Goal: Information Seeking & Learning: Learn about a topic

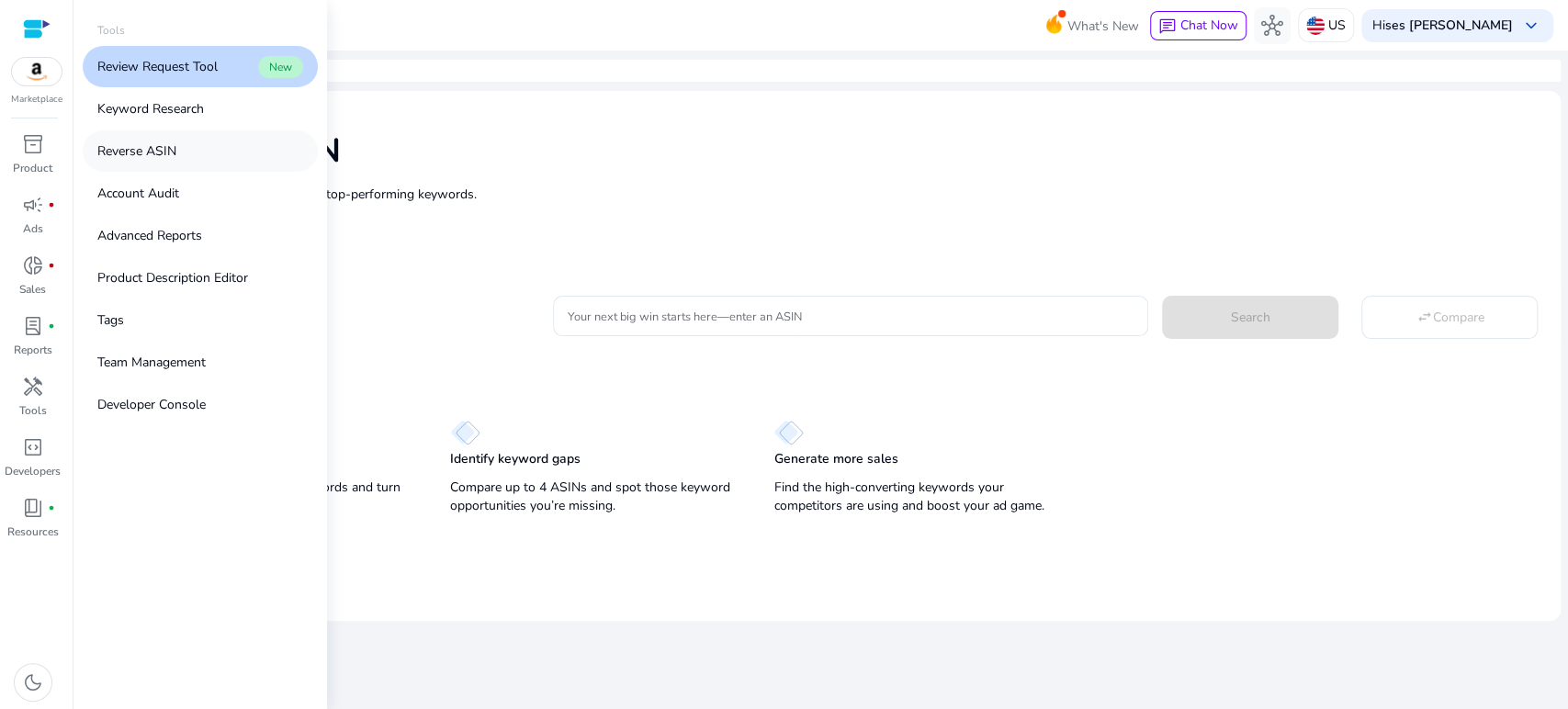
click at [166, 150] on p "Reverse ASIN" at bounding box center [137, 151] width 79 height 20
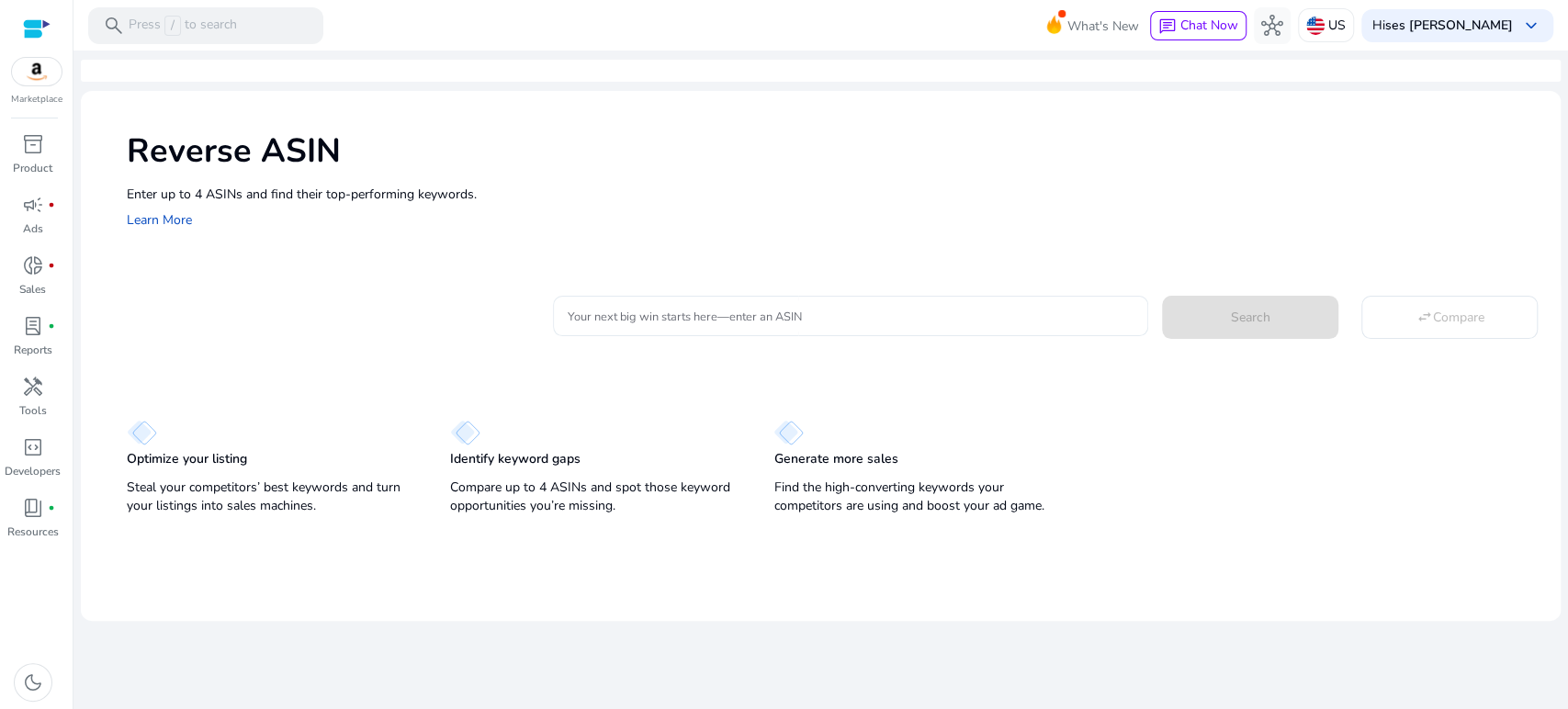
click at [716, 327] on div at bounding box center [851, 316] width 567 height 40
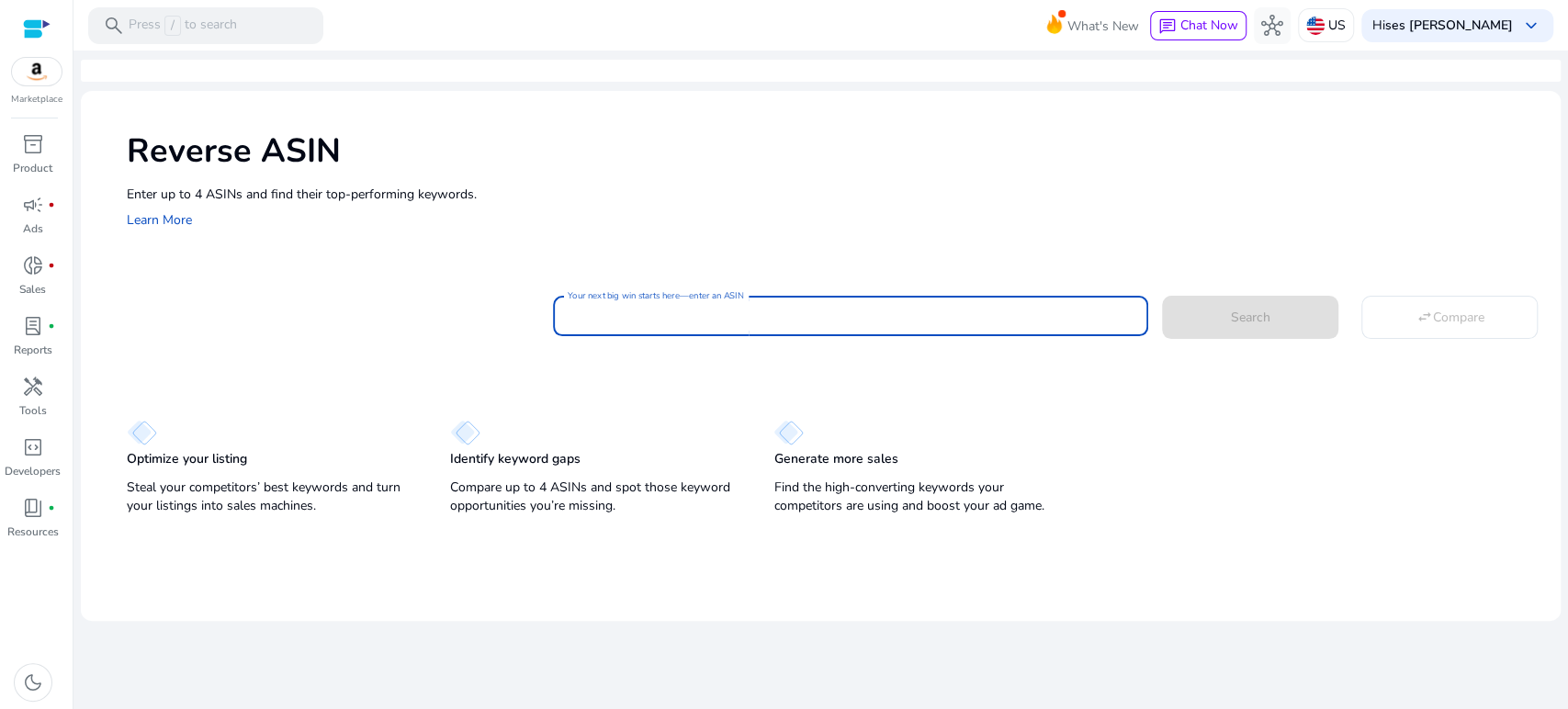
paste input "**********"
type input "**********"
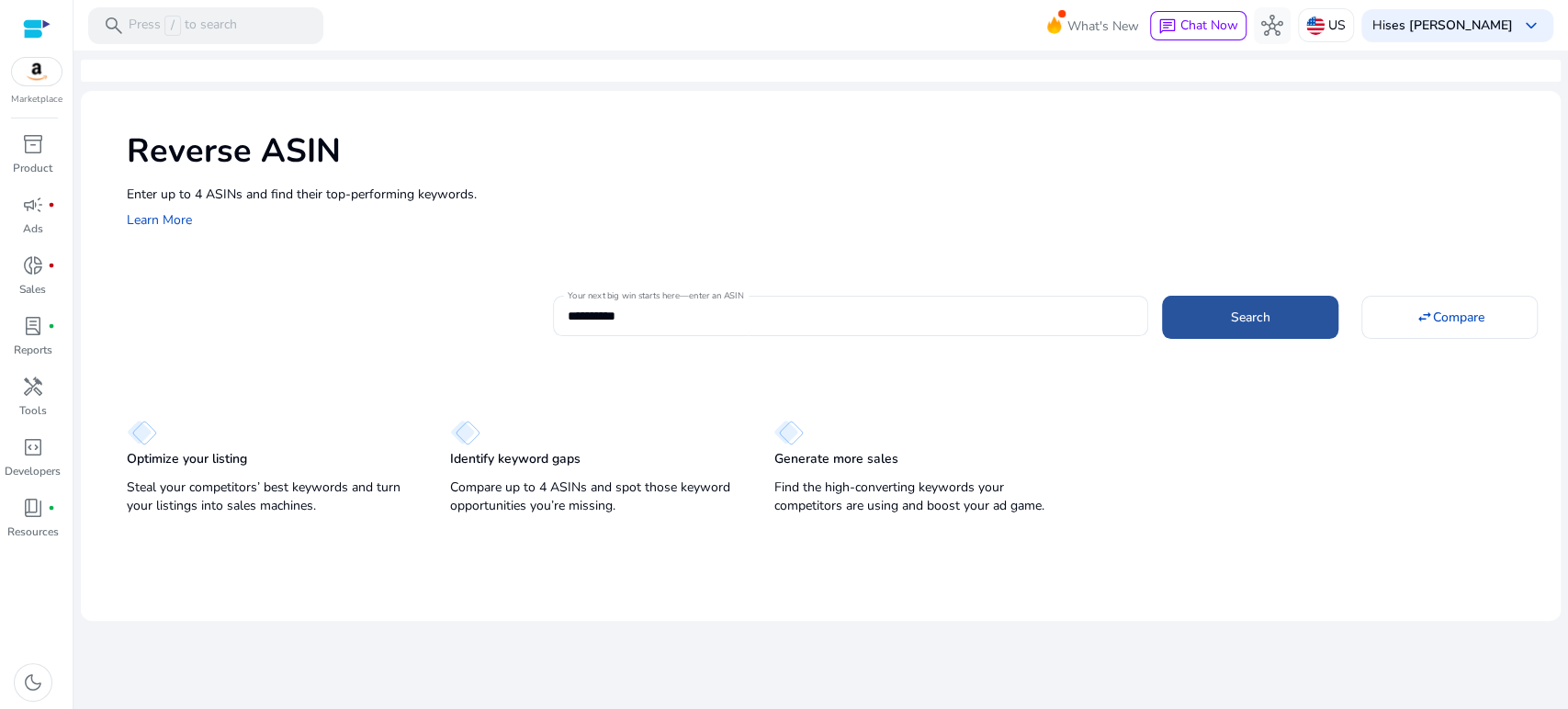
click at [1249, 309] on span "Search" at bounding box center [1250, 317] width 39 height 20
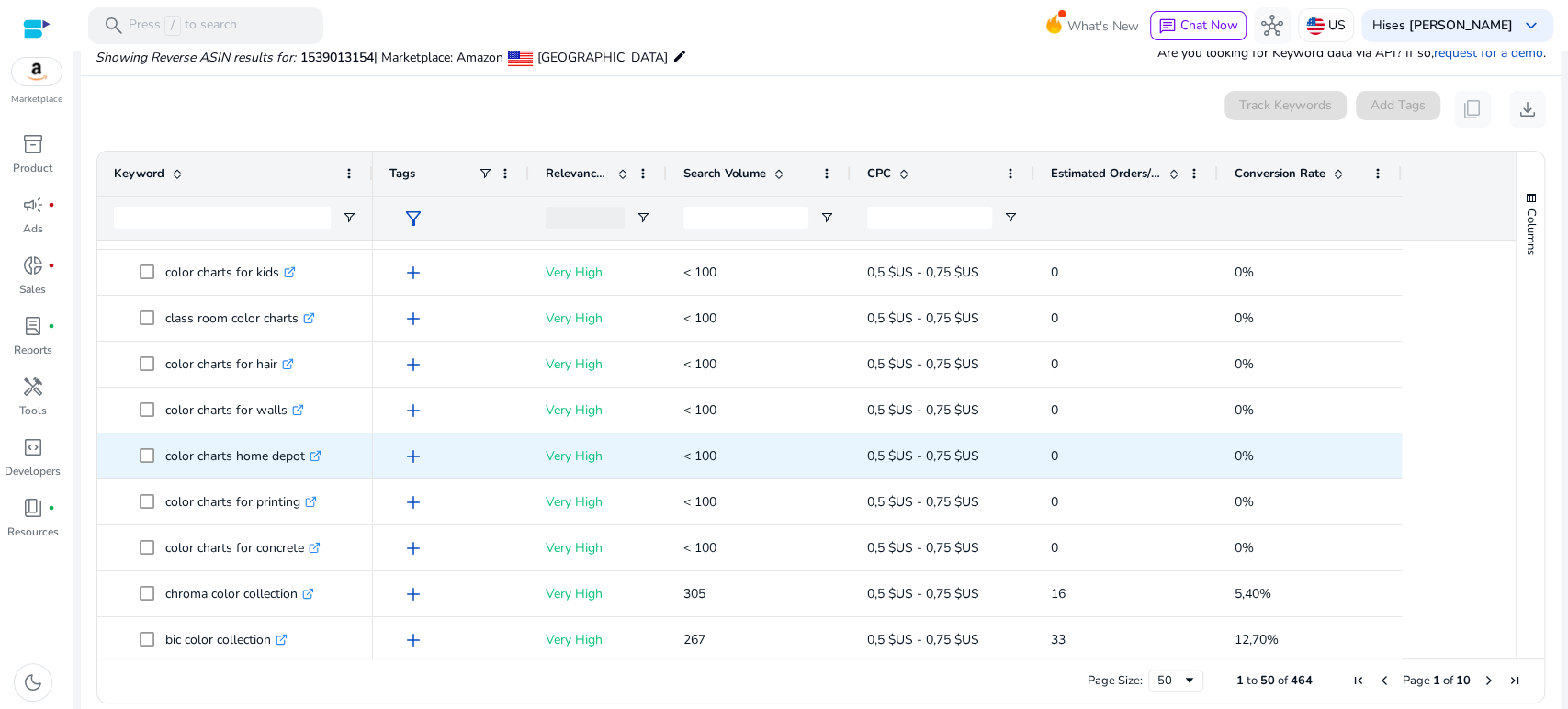
scroll to position [317, 0]
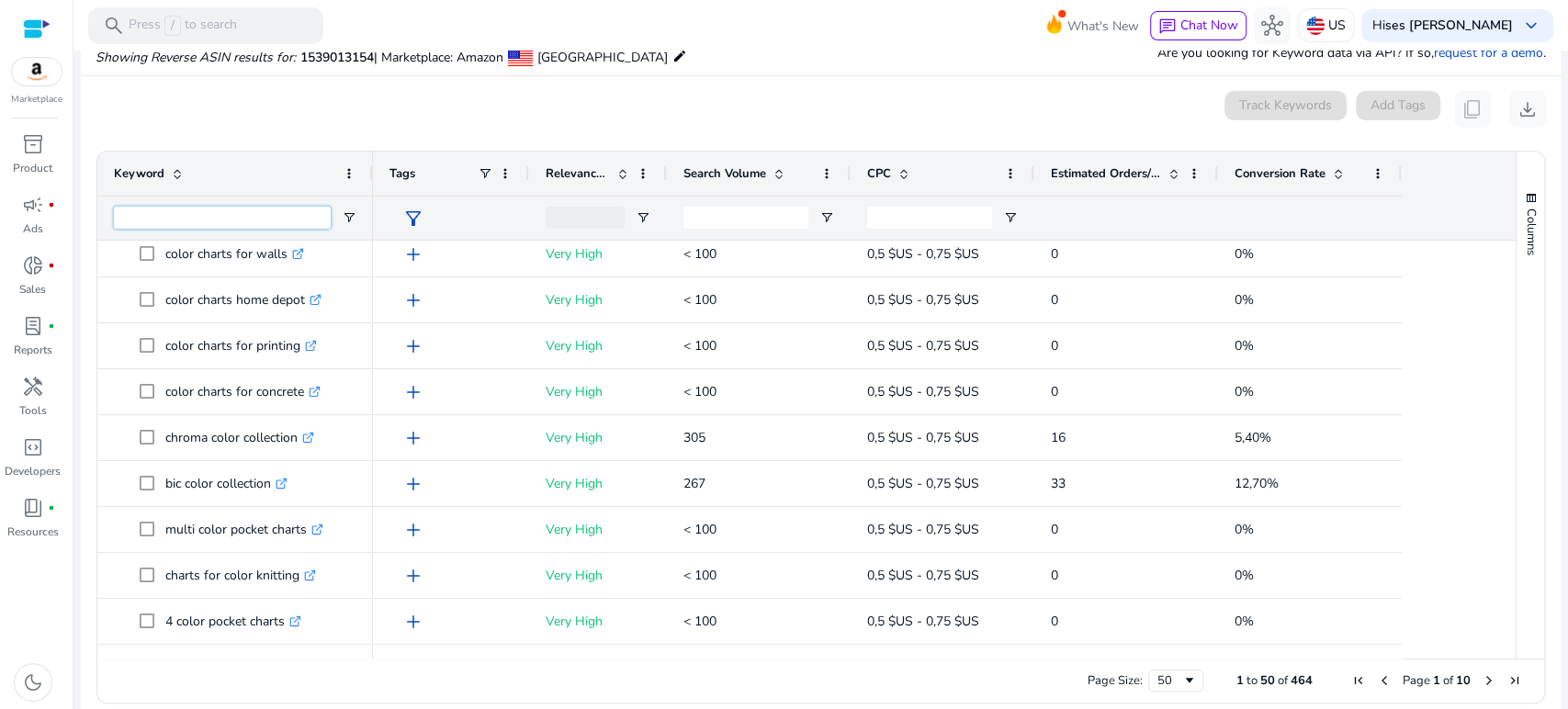
click at [279, 208] on input "Keyword Filter Input" at bounding box center [222, 218] width 217 height 23
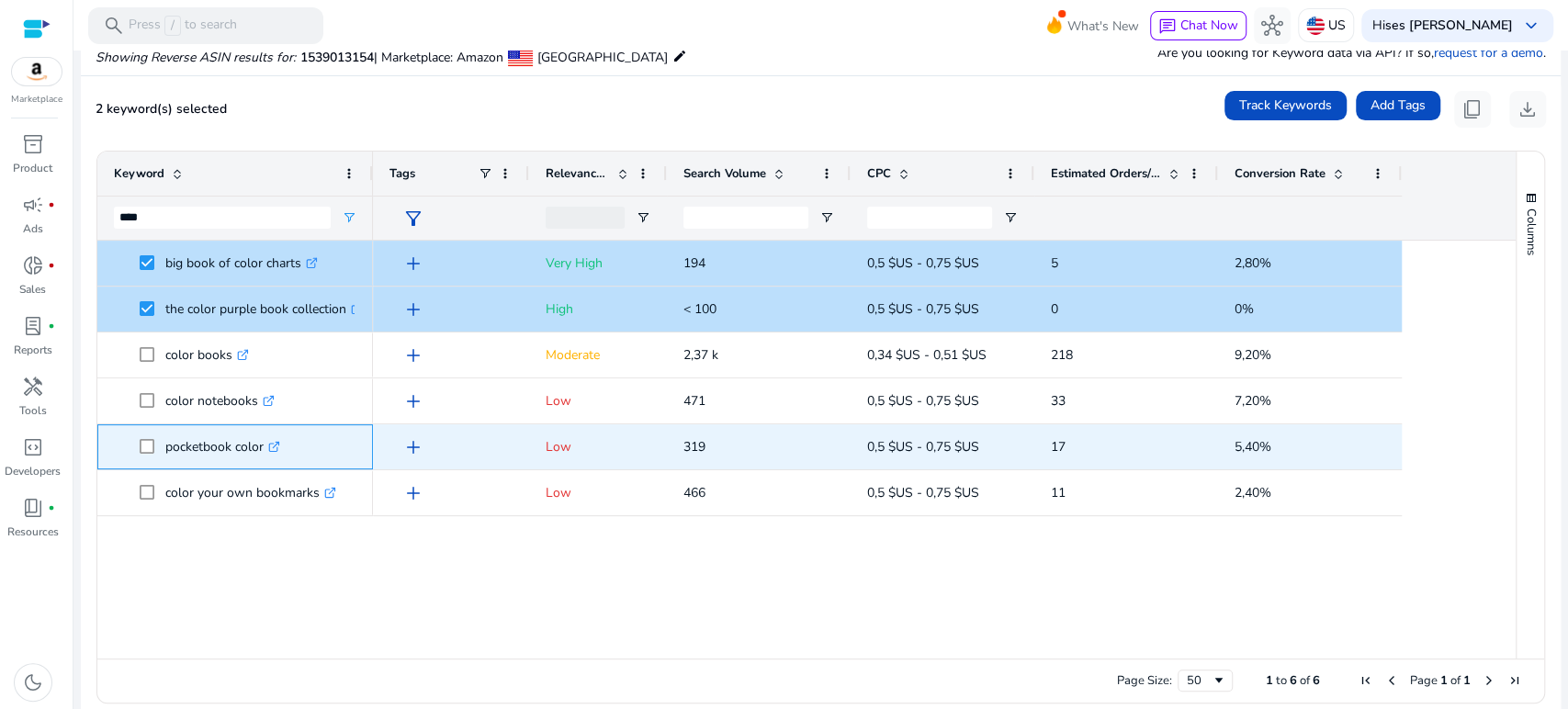
click at [142, 458] on span at bounding box center [152, 447] width 25 height 38
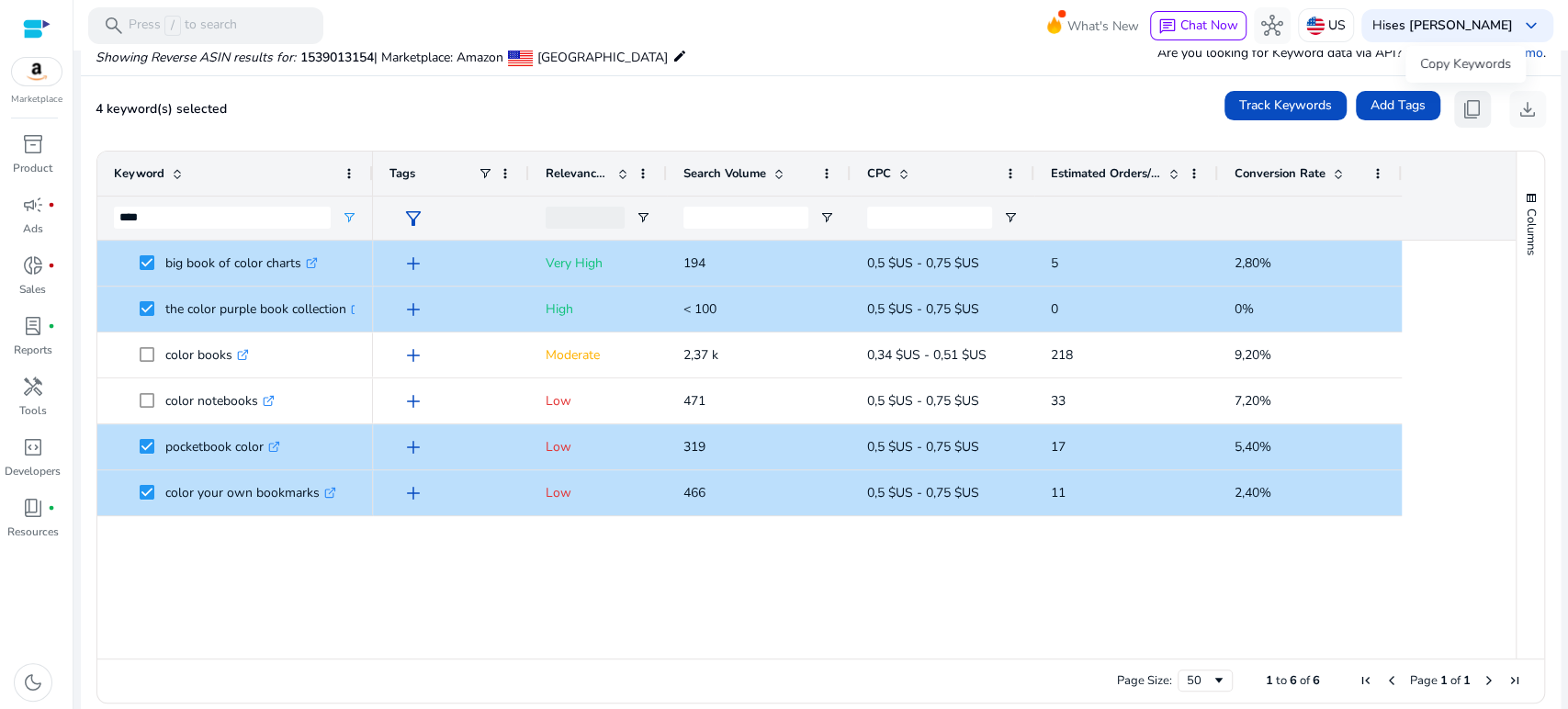
click at [1464, 108] on span "content_copy" at bounding box center [1472, 110] width 22 height 23
click at [1461, 108] on span "content_copy" at bounding box center [1472, 110] width 22 height 23
click at [281, 224] on input "****" at bounding box center [222, 218] width 217 height 23
type input "*"
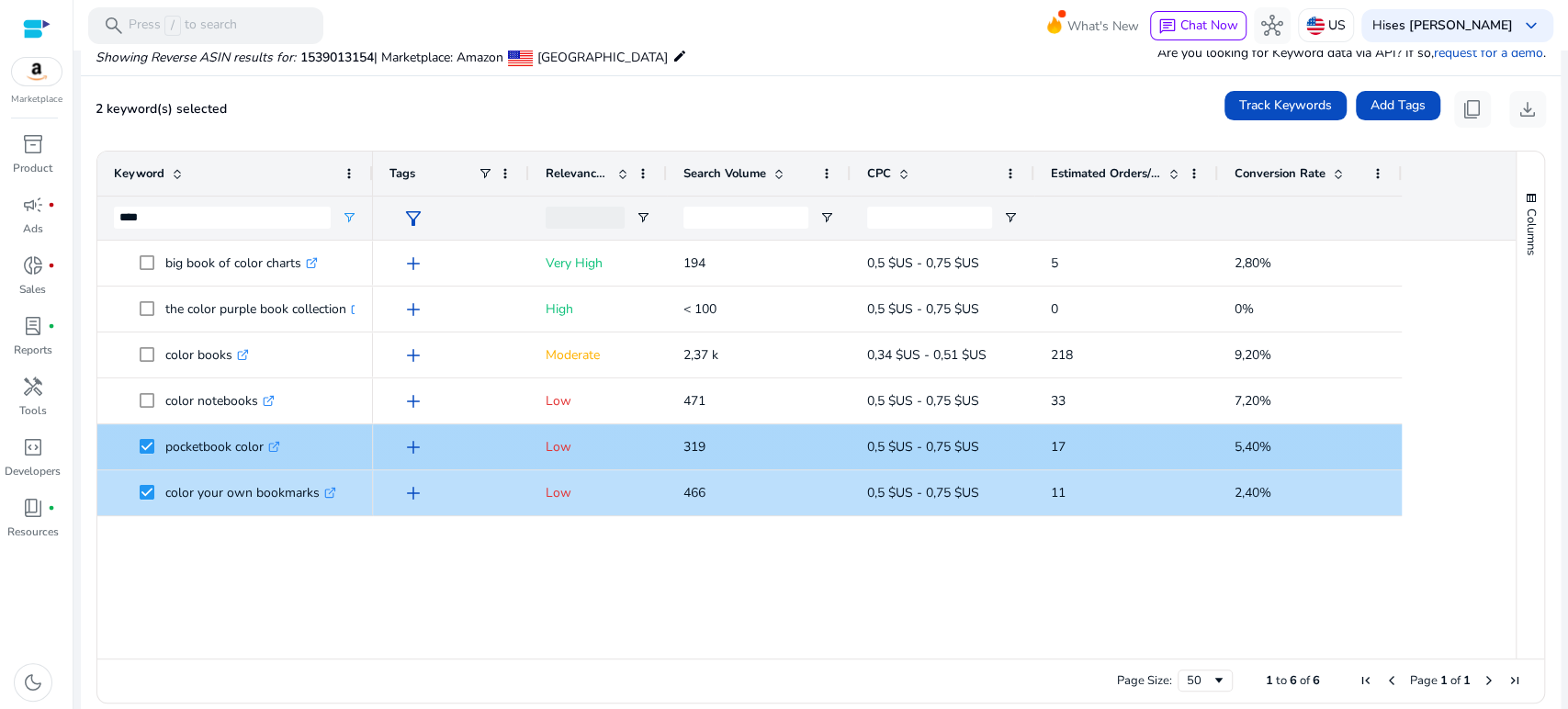
click at [148, 454] on span at bounding box center [152, 447] width 25 height 38
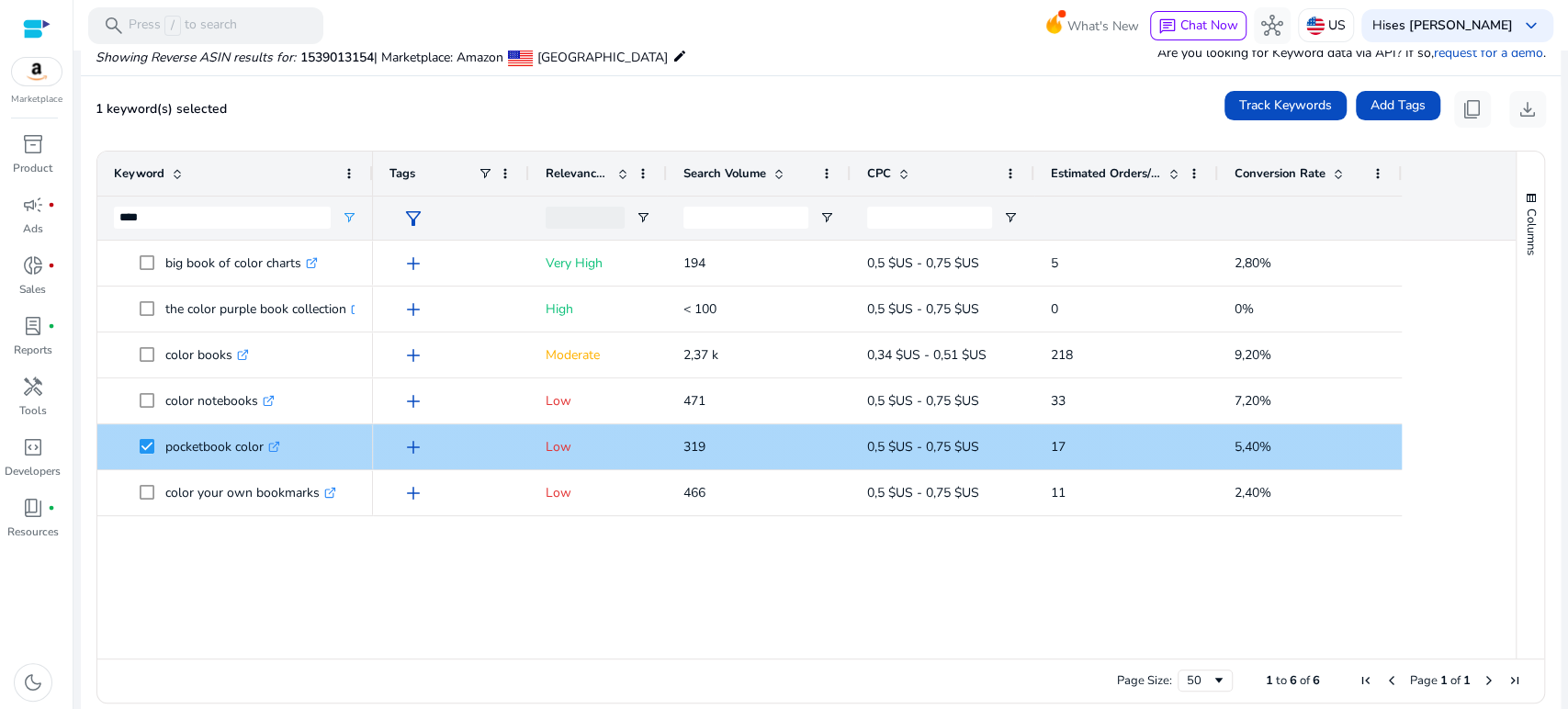
click at [147, 458] on span at bounding box center [152, 447] width 25 height 38
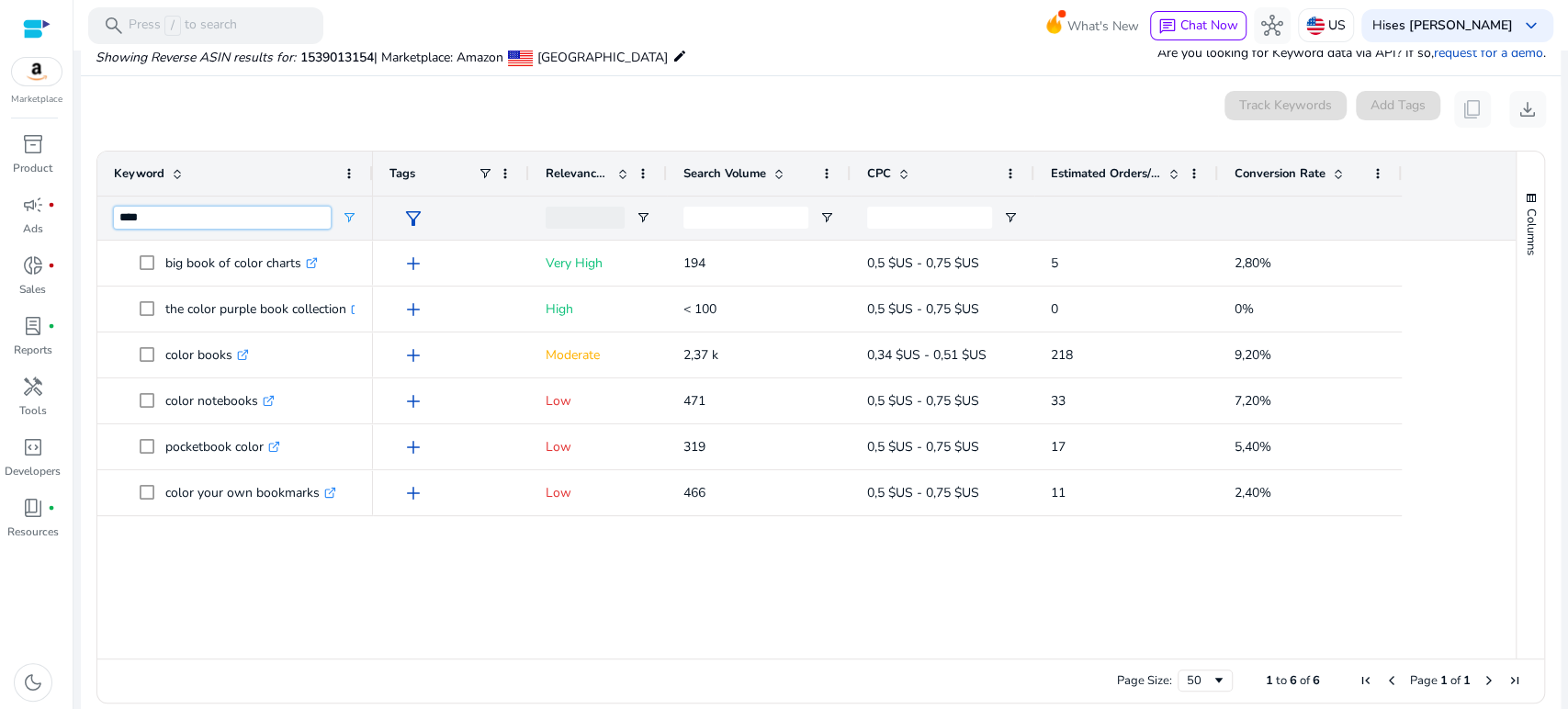
click at [173, 219] on input "****" at bounding box center [222, 218] width 217 height 23
type input "*"
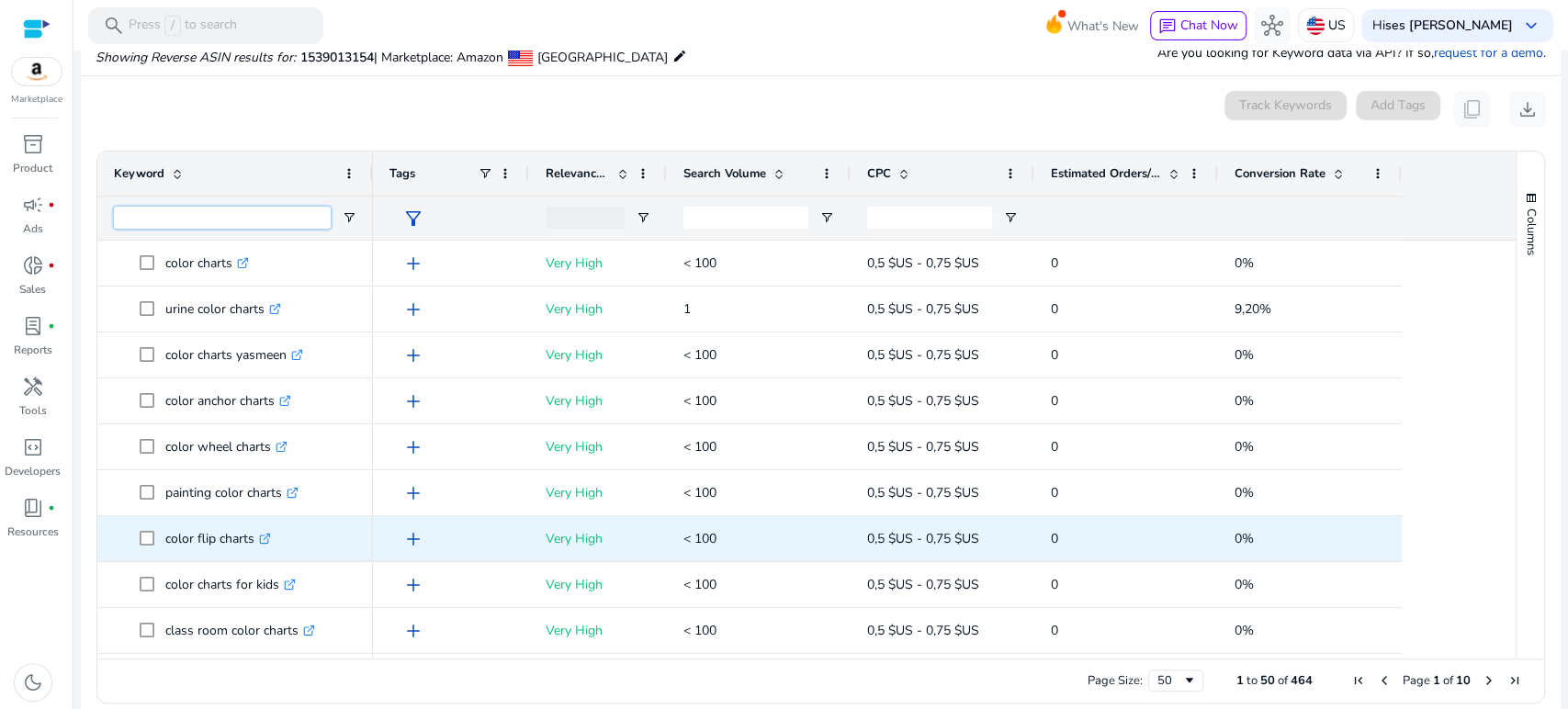
scroll to position [444, 0]
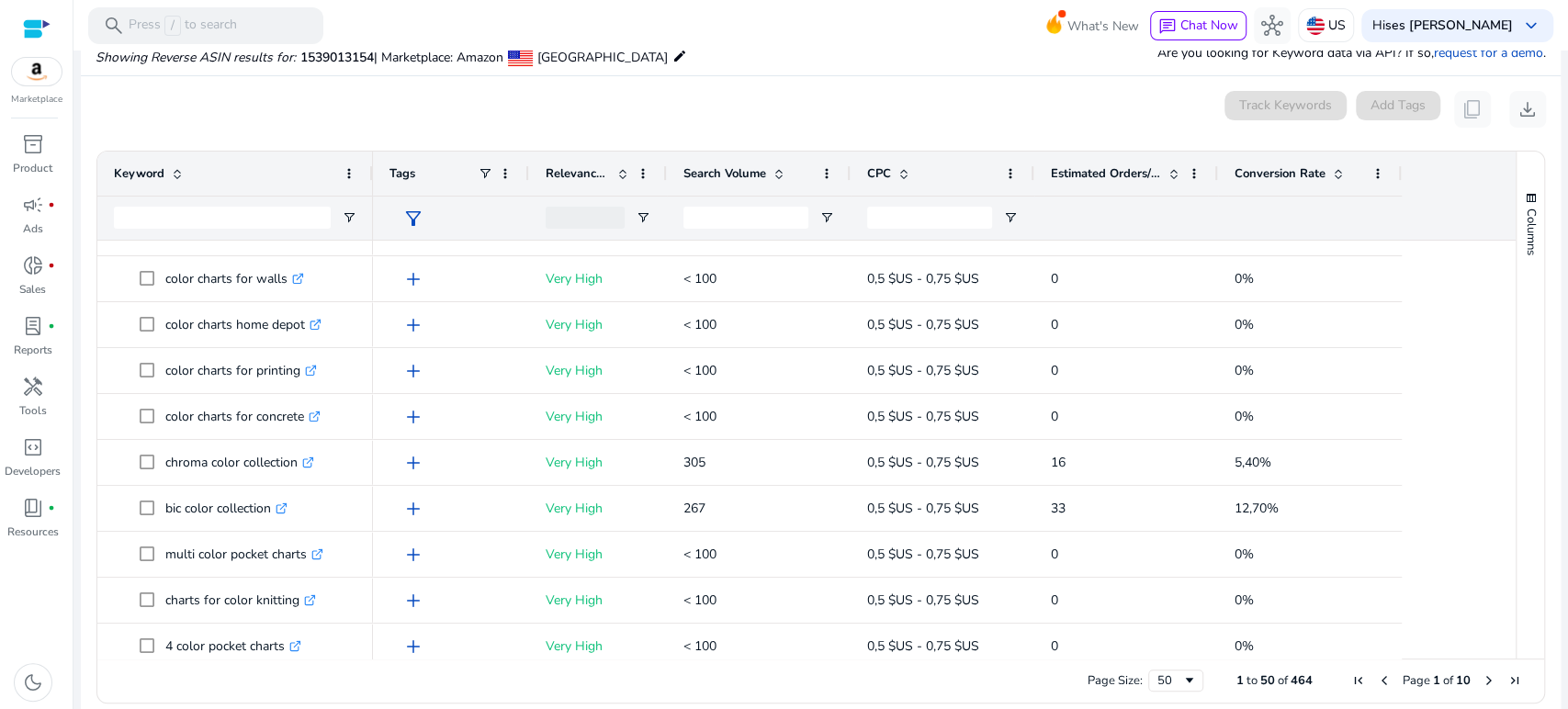
click at [629, 173] on span at bounding box center [622, 173] width 15 height 15
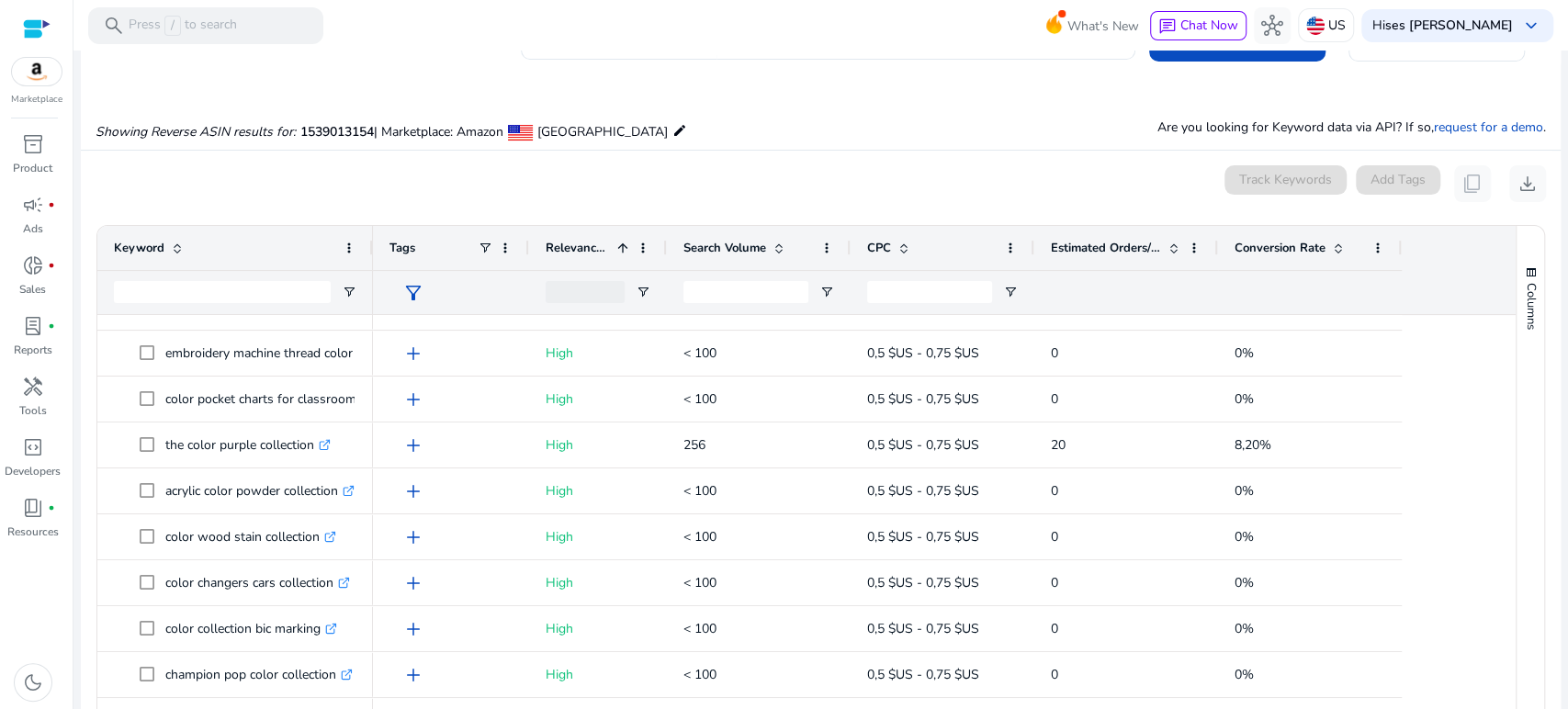
scroll to position [0, 0]
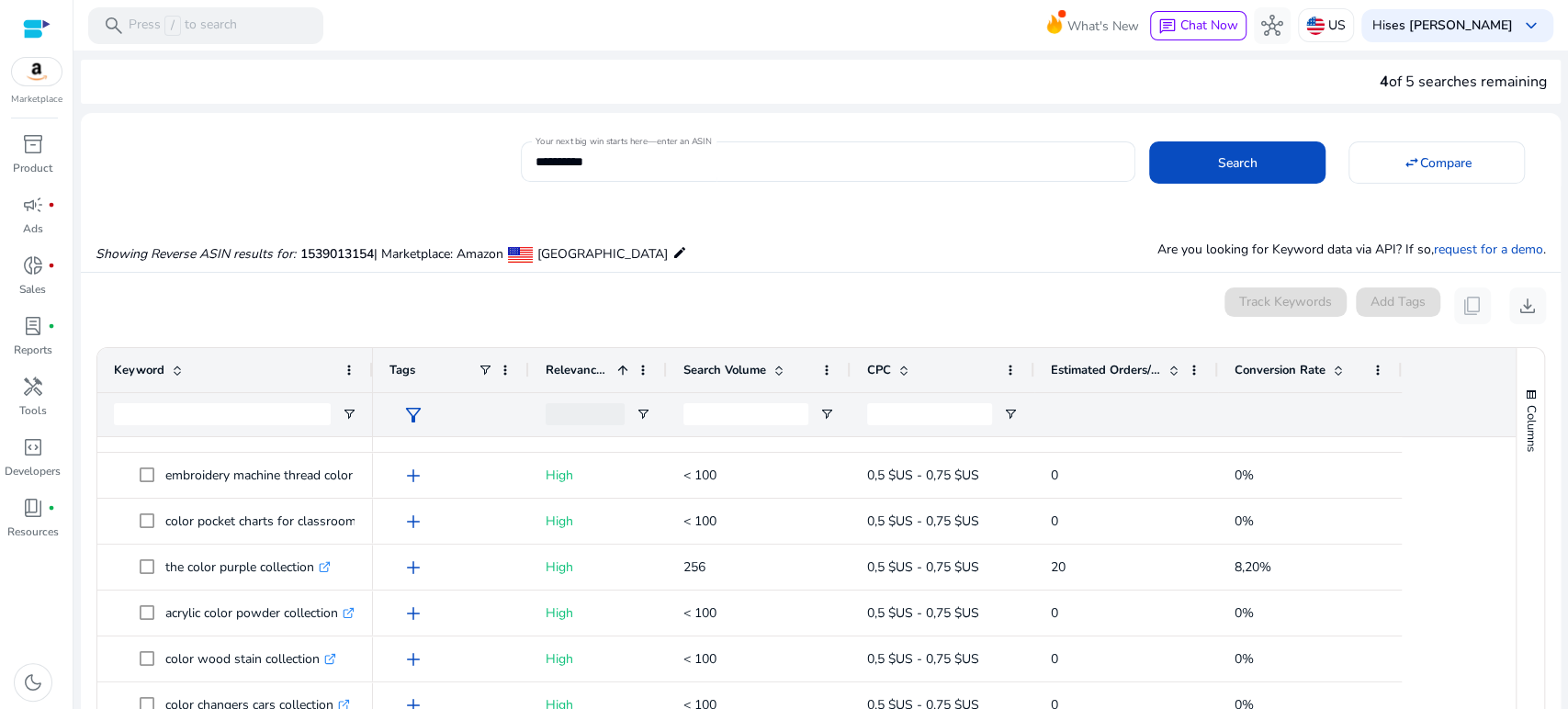
click at [625, 373] on span at bounding box center [622, 370] width 15 height 15
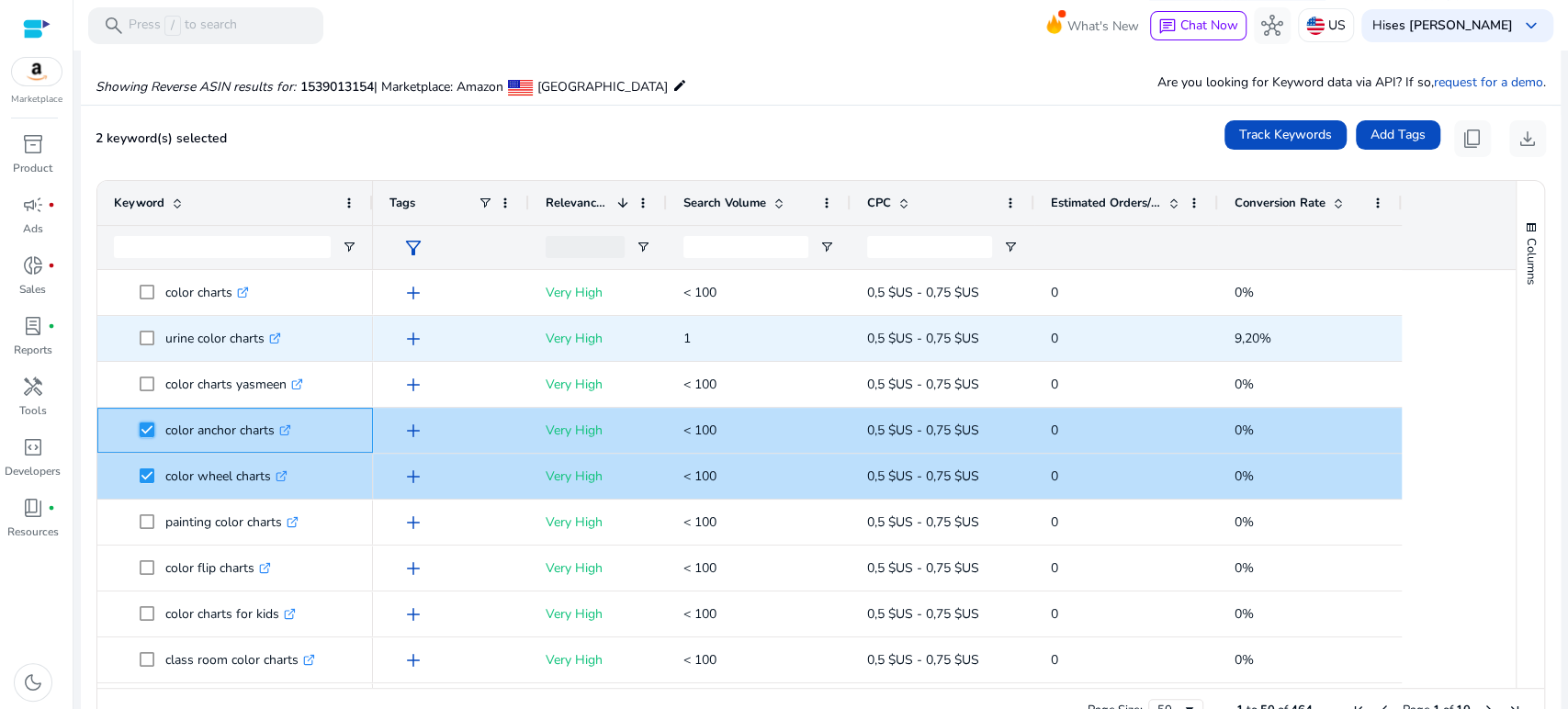
scroll to position [166, 0]
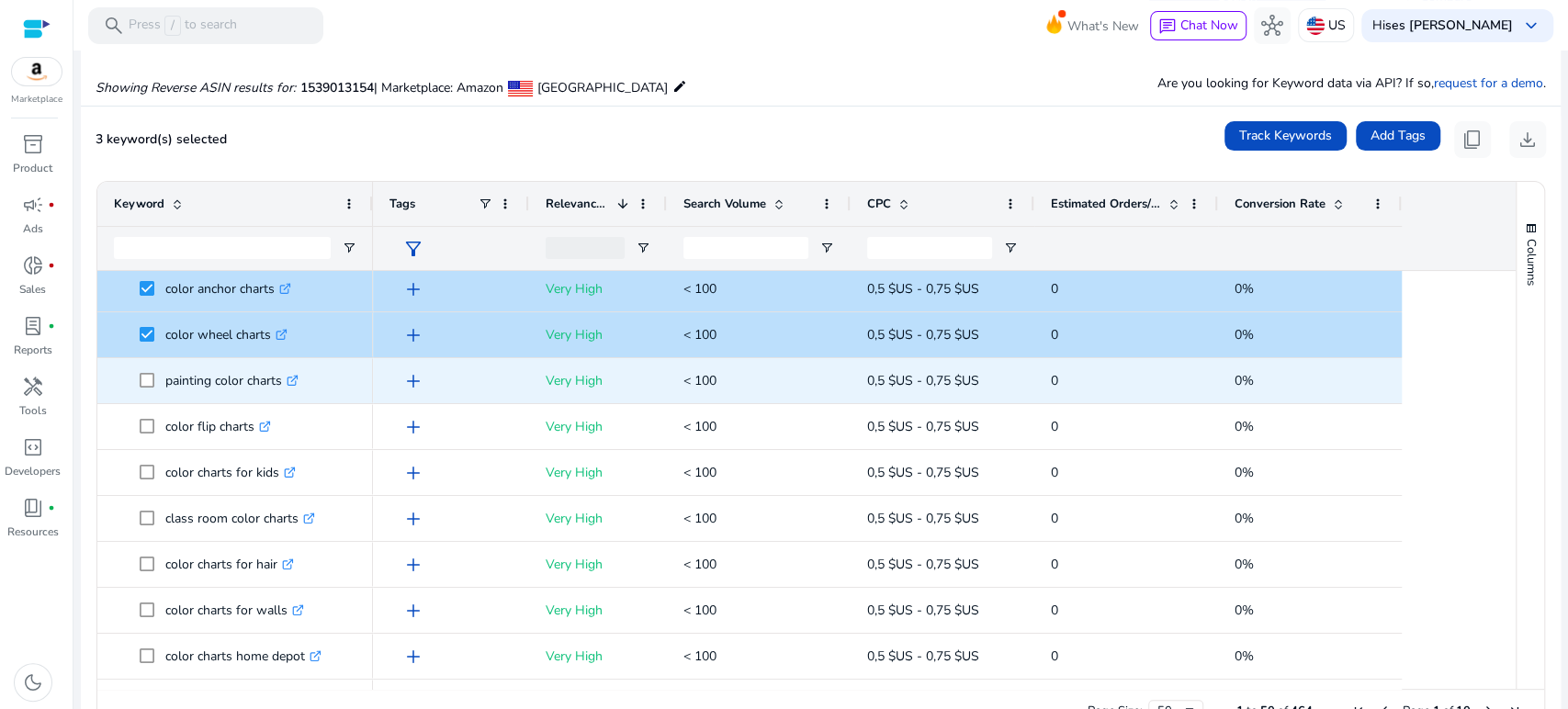
click at [140, 390] on span at bounding box center [152, 381] width 25 height 38
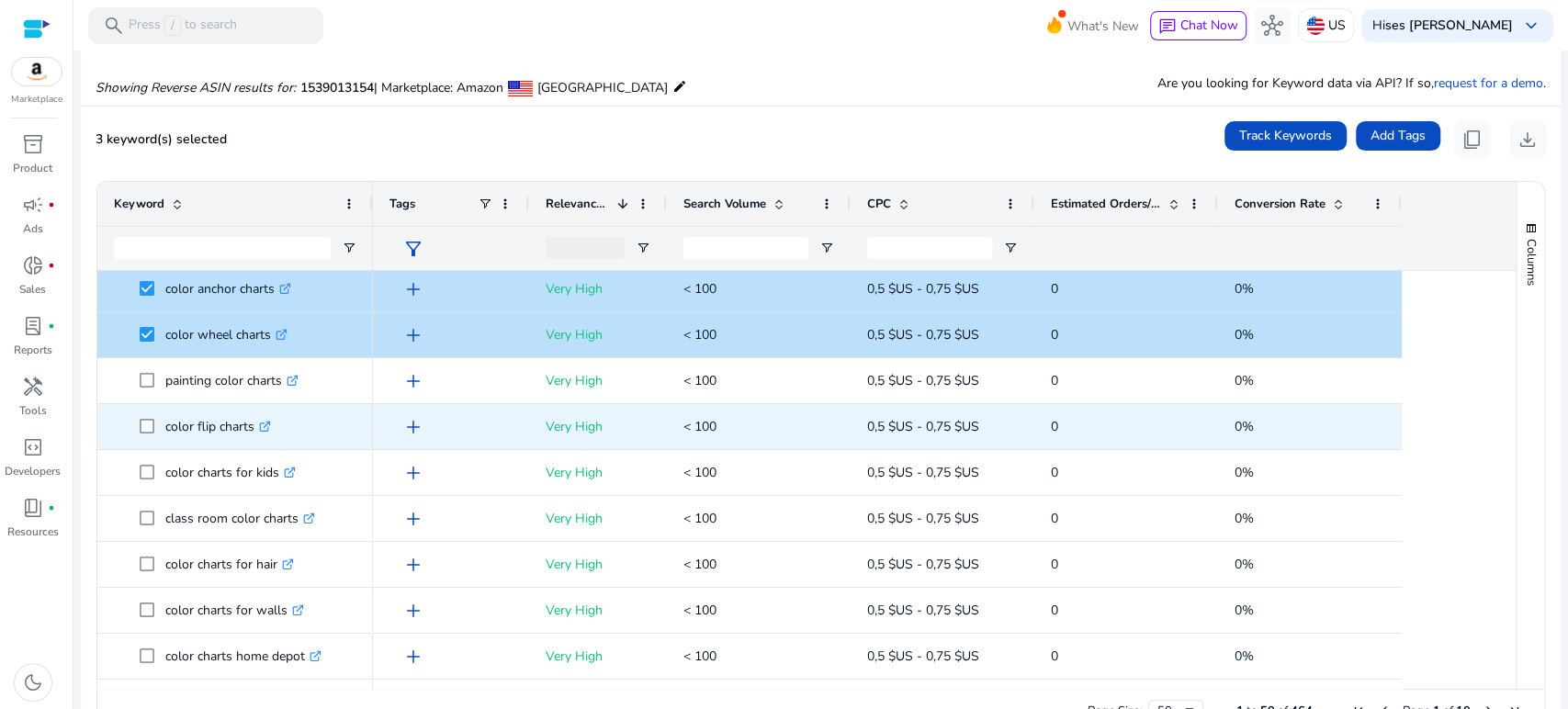
click at [138, 431] on span "color flip charts .st0{fill:#2c8af8}" at bounding box center [235, 427] width 243 height 38
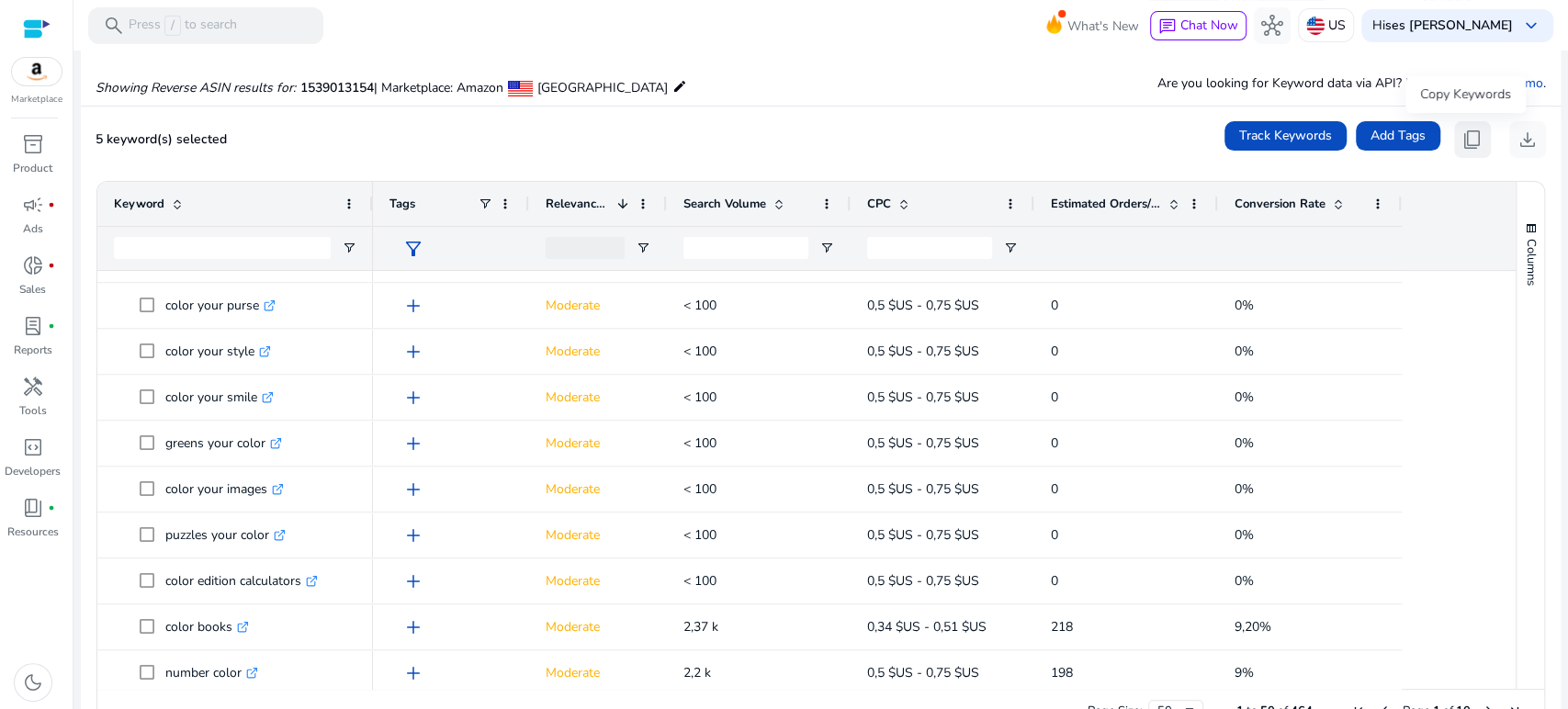
click at [1469, 133] on span "content_copy" at bounding box center [1472, 140] width 22 height 23
